Goal: Use online tool/utility: Utilize a website feature to perform a specific function

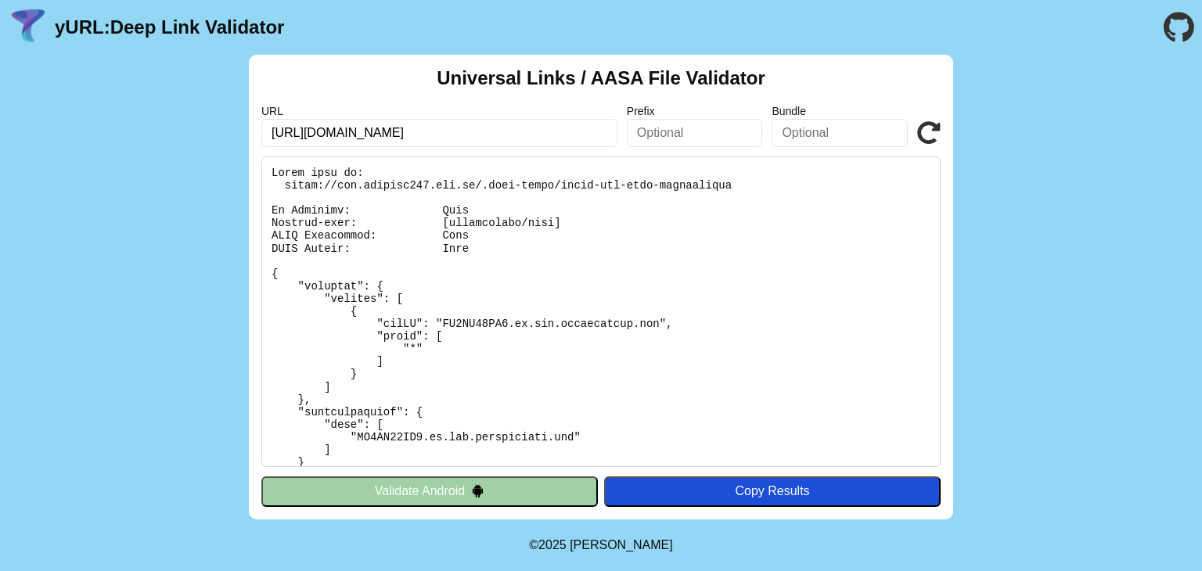
drag, startPoint x: 445, startPoint y: 132, endPoint x: 331, endPoint y: 136, distance: 114.3
click at [331, 136] on input "[URL][DOMAIN_NAME]" at bounding box center [439, 133] width 356 height 28
type input "[URL][DOMAIN_NAME]"
click at [926, 134] on icon at bounding box center [928, 132] width 23 height 23
